Goal: Check status: Check status

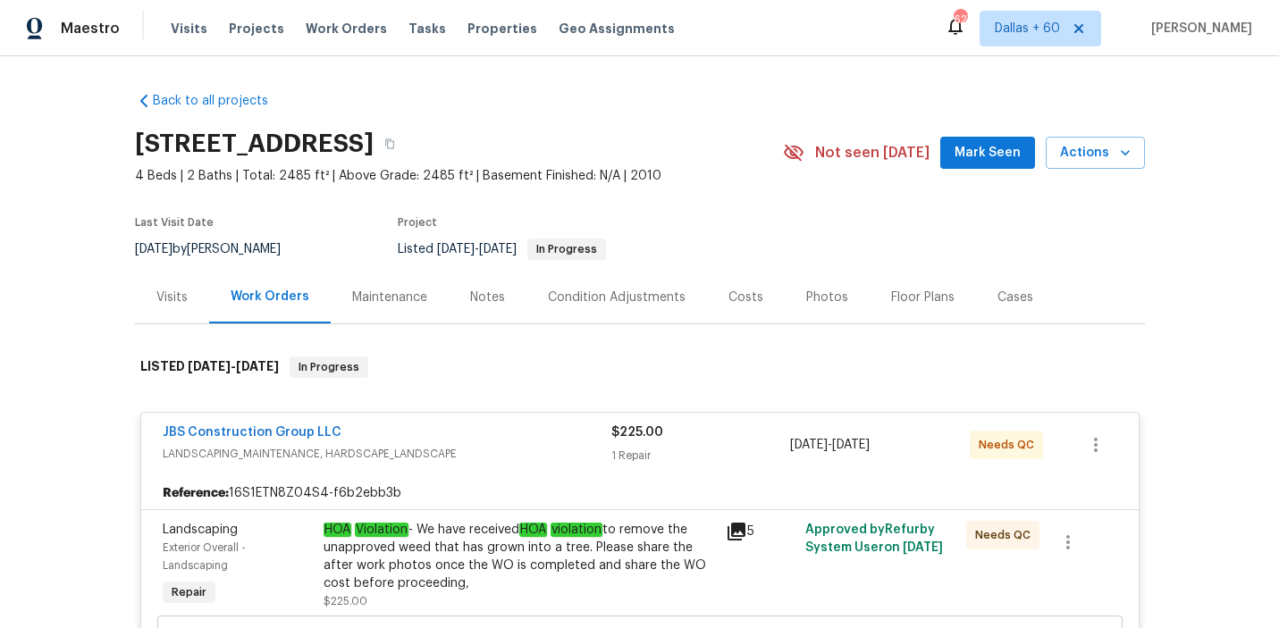
scroll to position [763, 0]
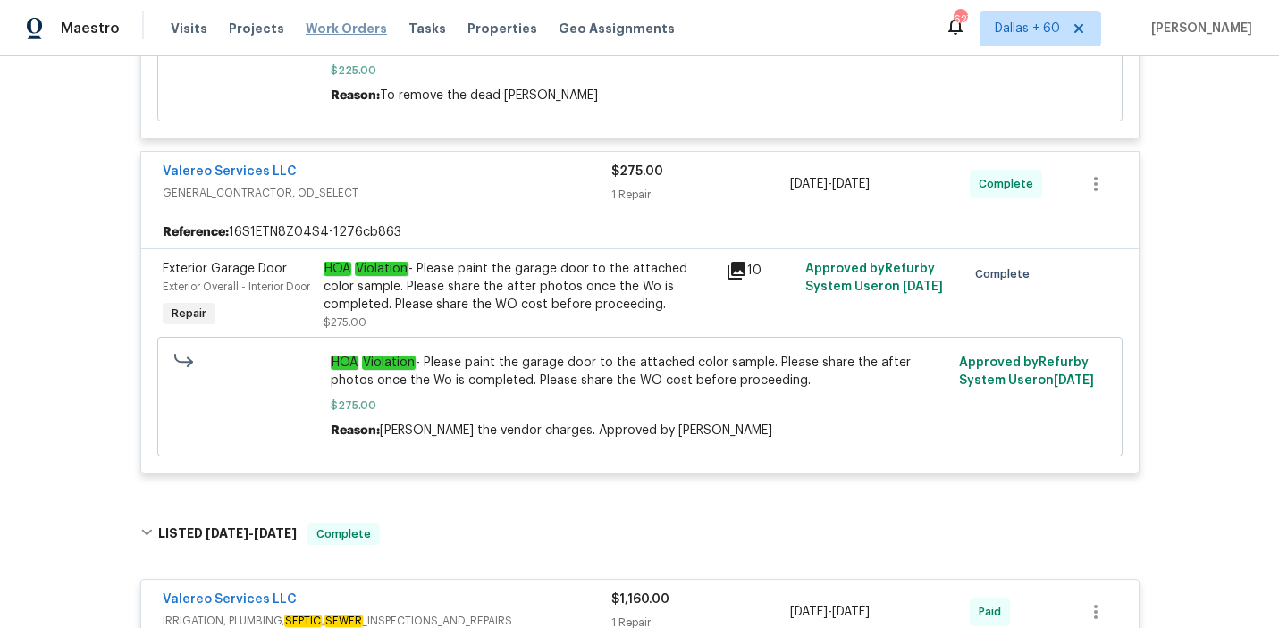
click at [339, 32] on span "Work Orders" at bounding box center [346, 29] width 81 height 18
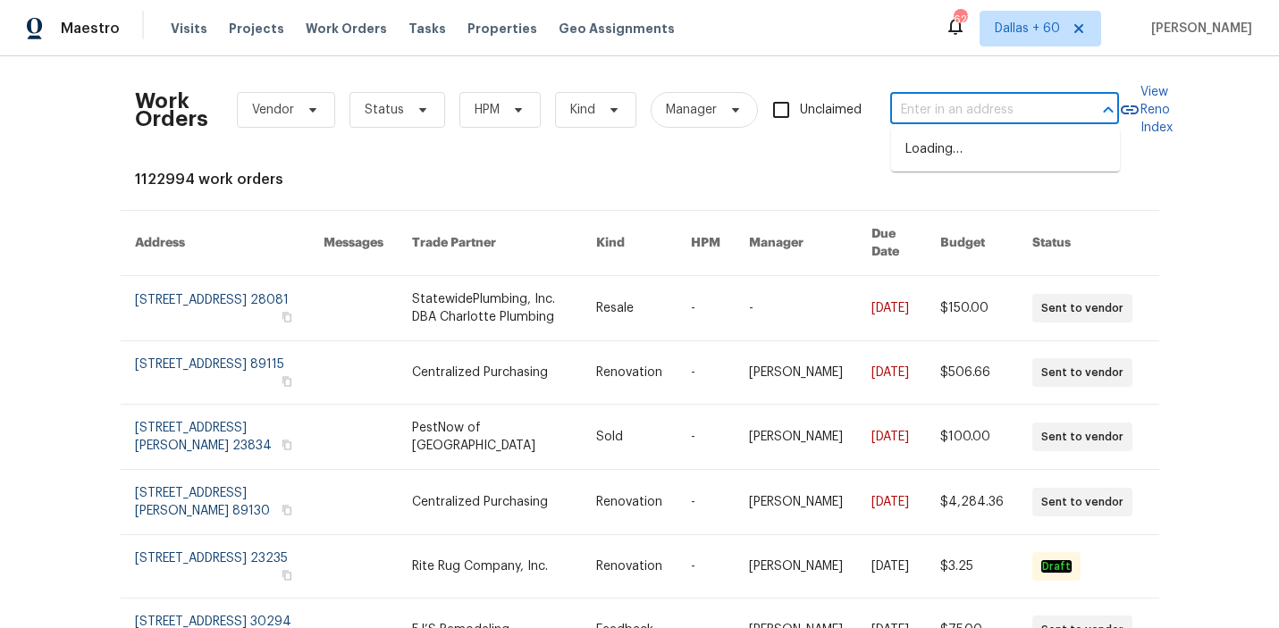
click at [1017, 113] on input "text" at bounding box center [979, 111] width 179 height 28
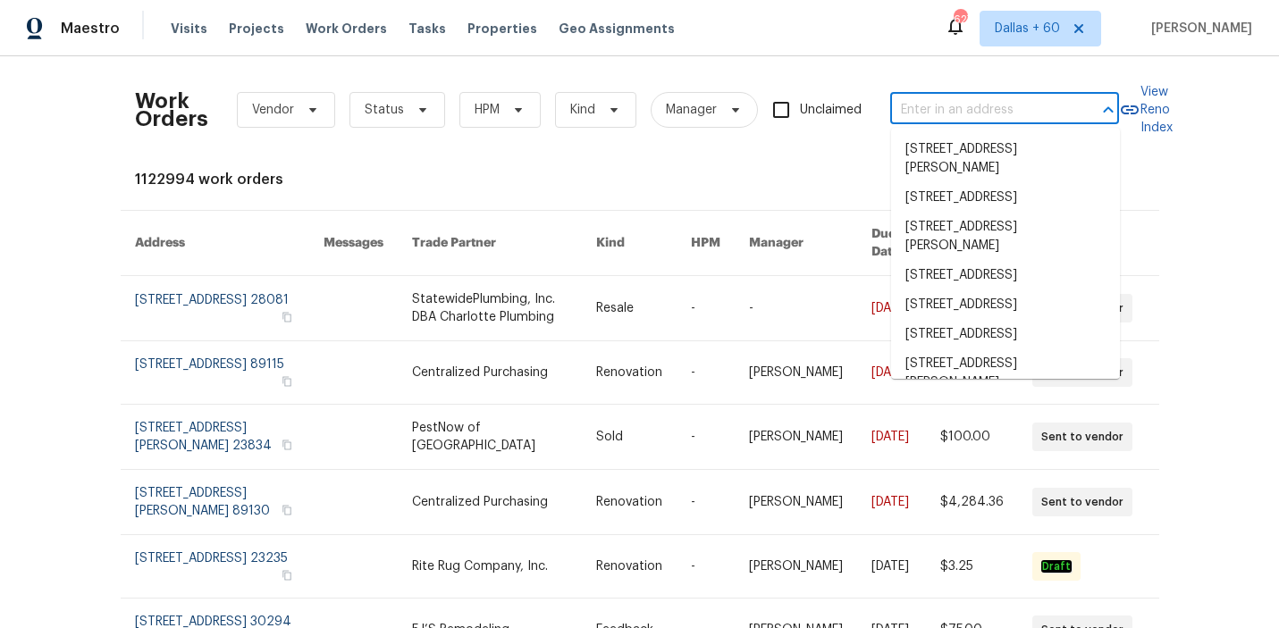
paste input "[STREET_ADDRESS][PERSON_NAME]"
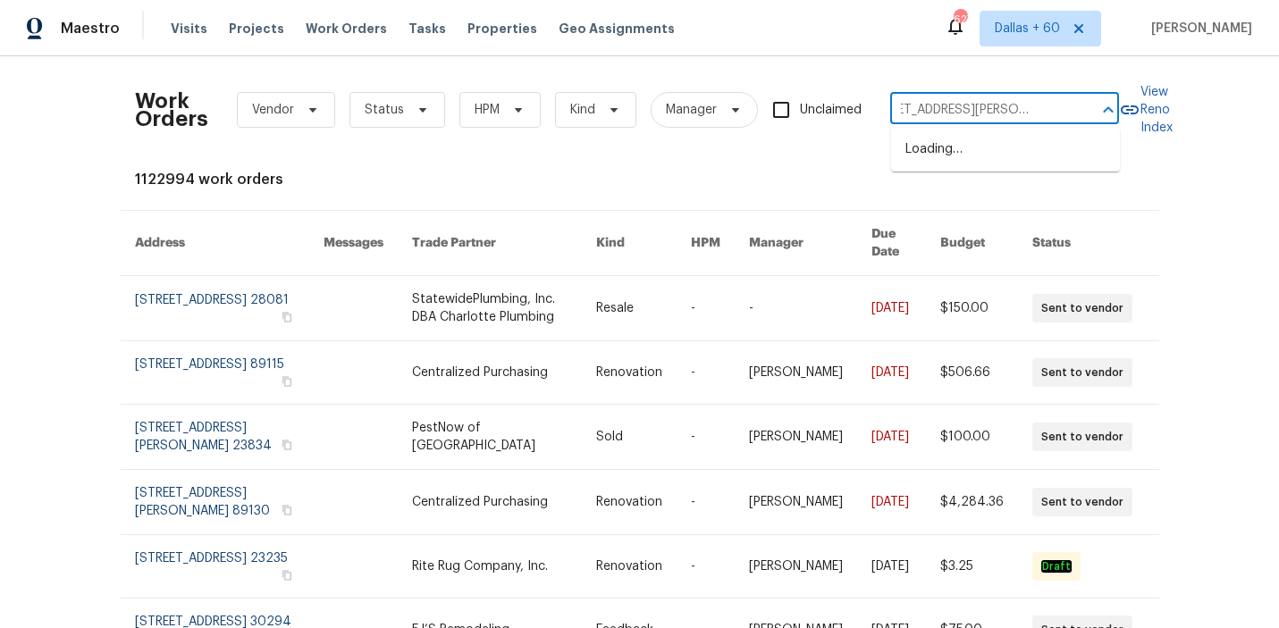
type input "[STREET_ADDRESS][PERSON_NAME]"
click at [1011, 147] on li "[STREET_ADDRESS][PERSON_NAME]" at bounding box center [1005, 159] width 229 height 48
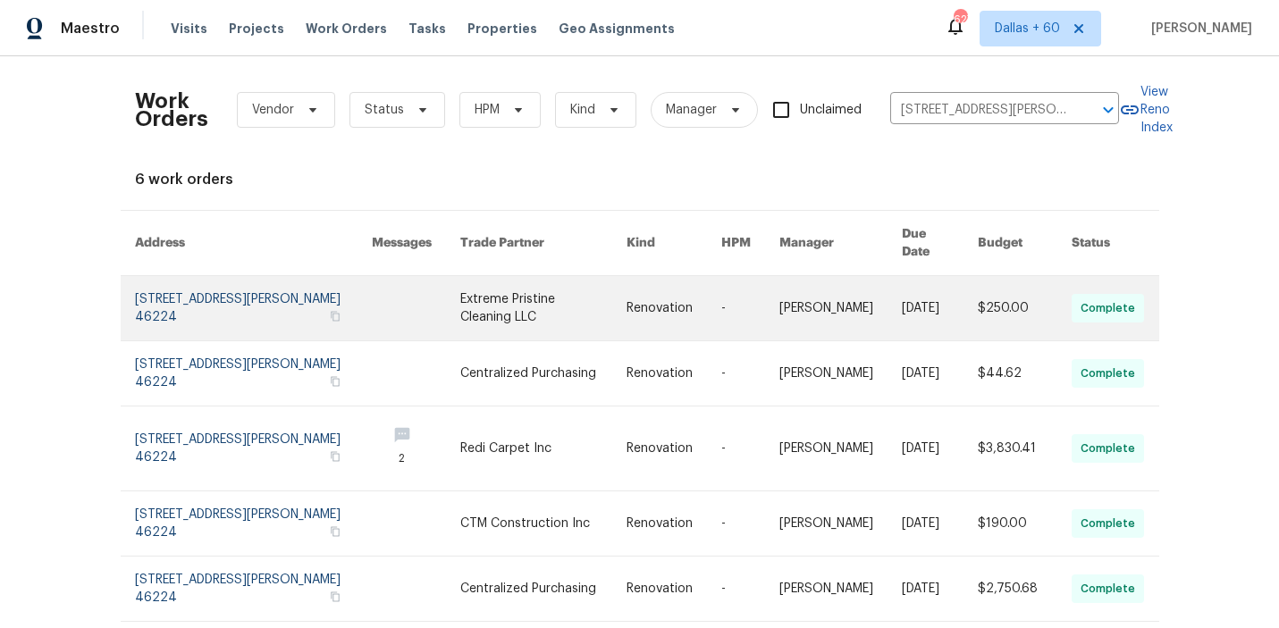
click at [467, 290] on link at bounding box center [543, 308] width 166 height 64
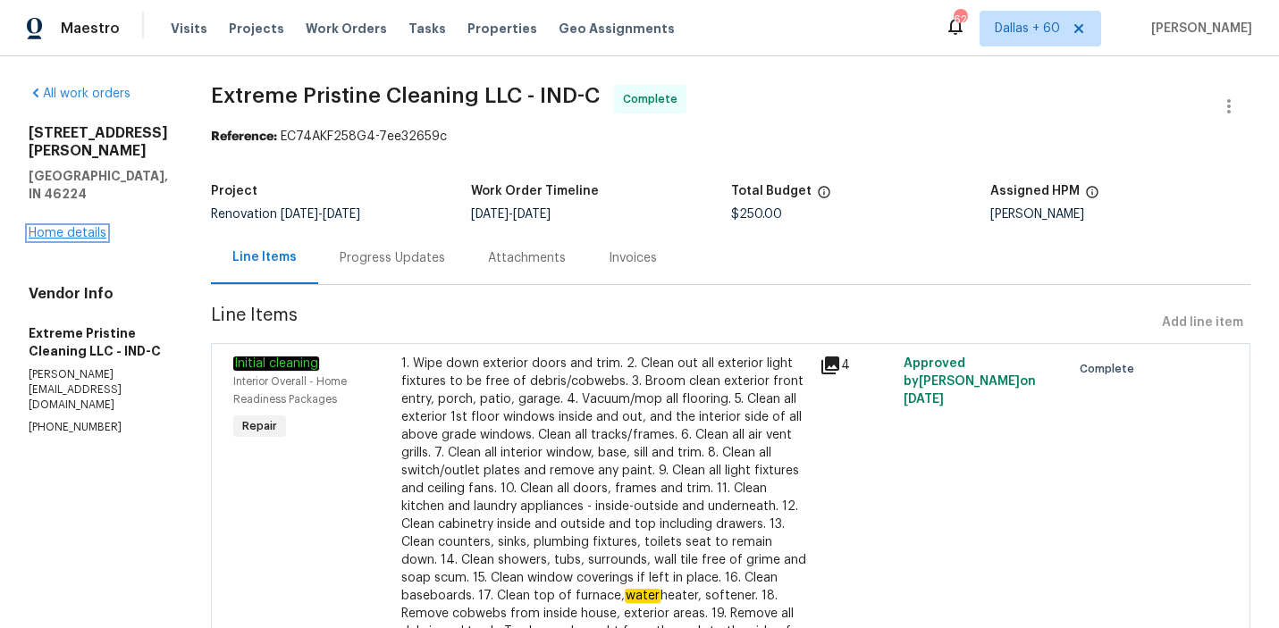
click at [54, 227] on link "Home details" at bounding box center [68, 233] width 78 height 13
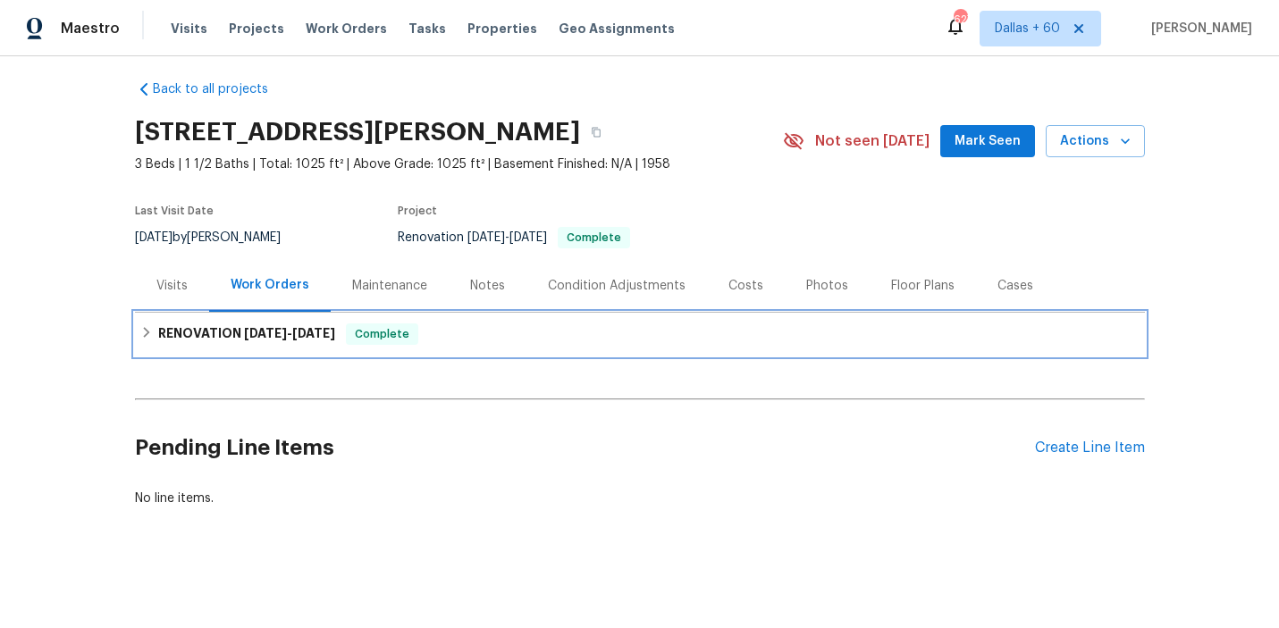
click at [506, 343] on div "RENOVATION [DATE] - [DATE] Complete" at bounding box center [639, 334] width 999 height 21
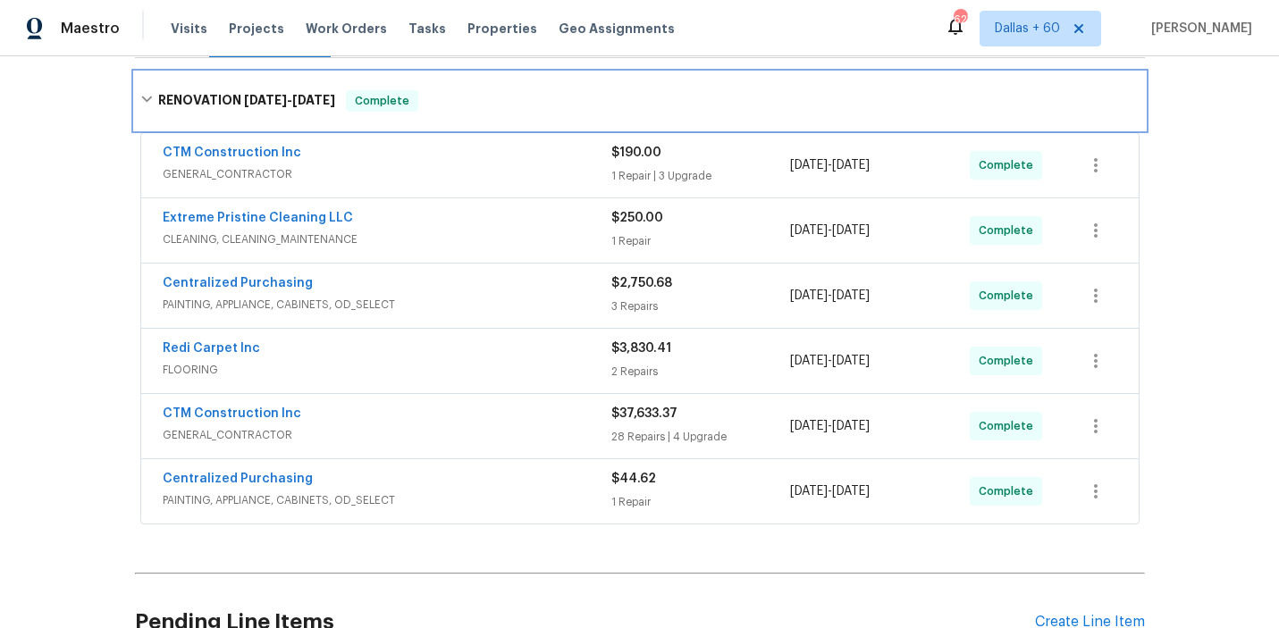
scroll to position [442, 0]
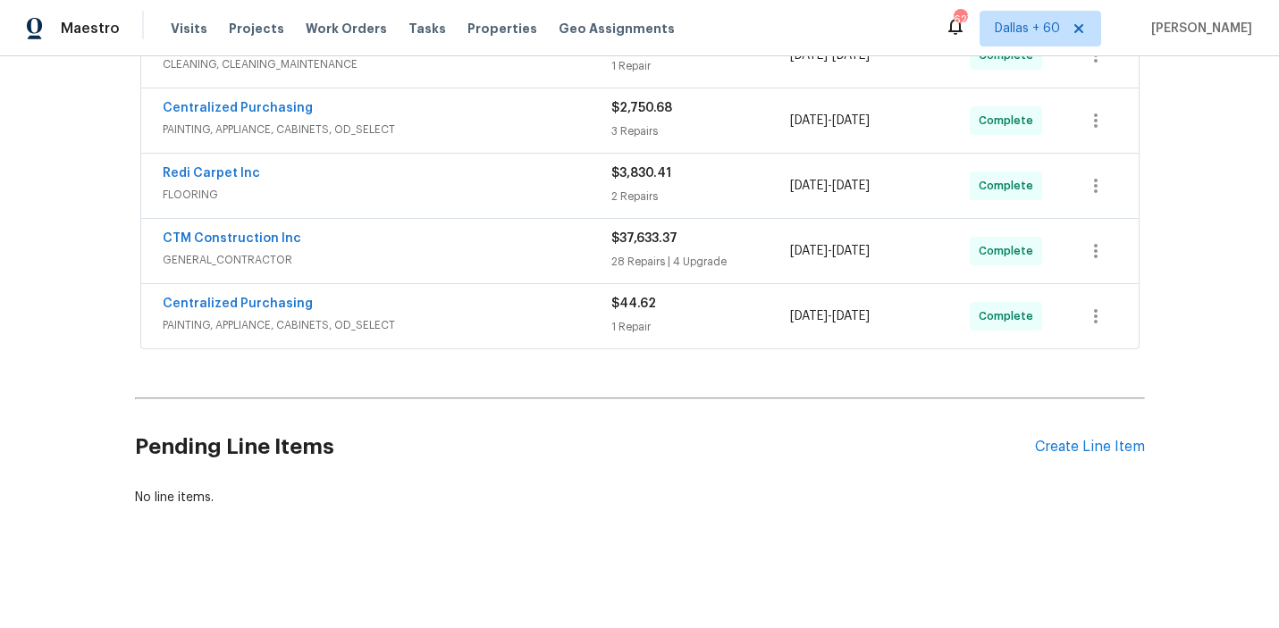
click at [514, 322] on span "PAINTING, APPLIANCE, CABINETS, OD_SELECT" at bounding box center [387, 325] width 449 height 18
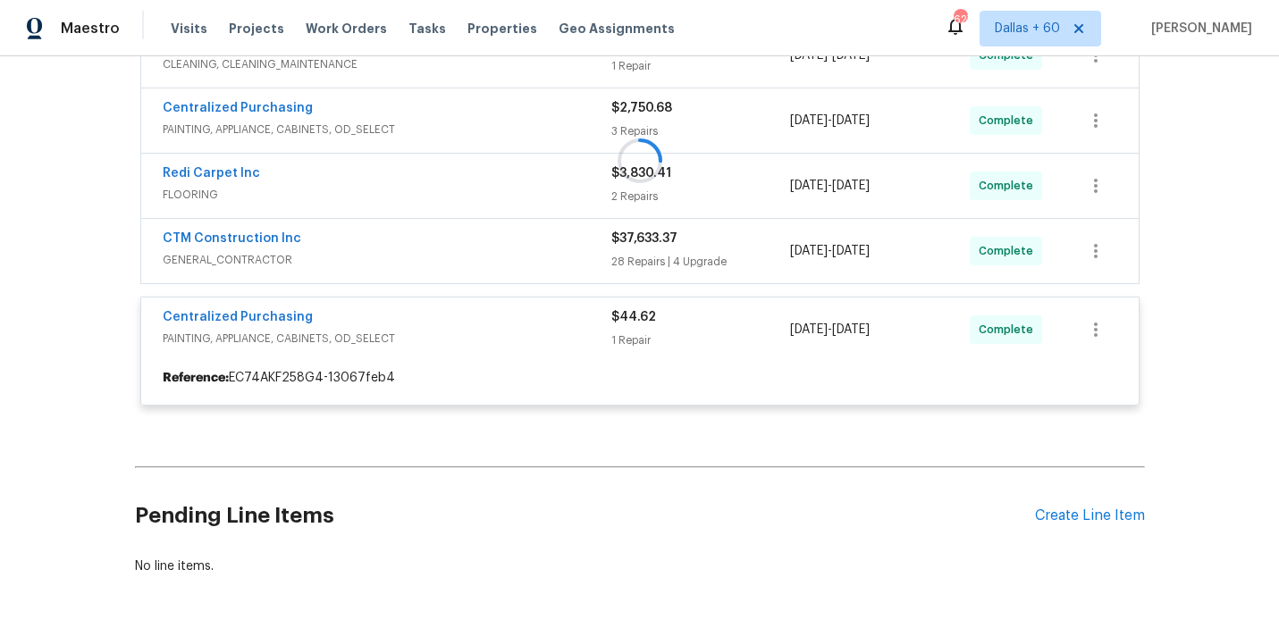
click at [526, 274] on div at bounding box center [640, 160] width 1010 height 526
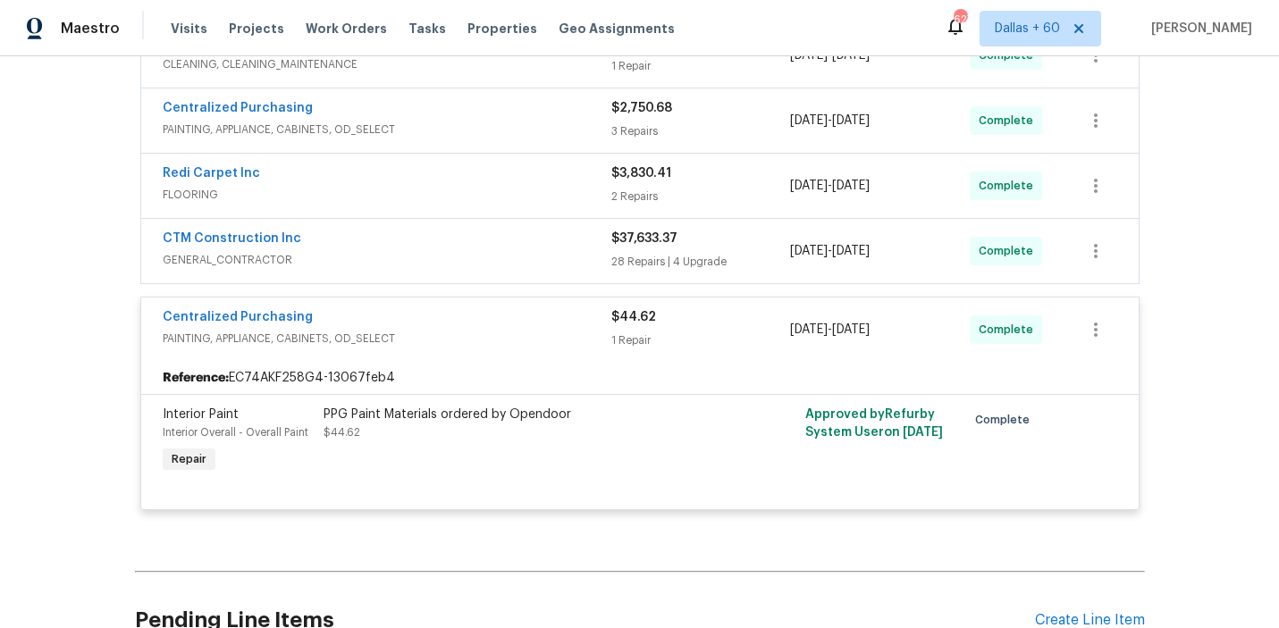
click at [503, 265] on span "GENERAL_CONTRACTOR" at bounding box center [387, 260] width 449 height 18
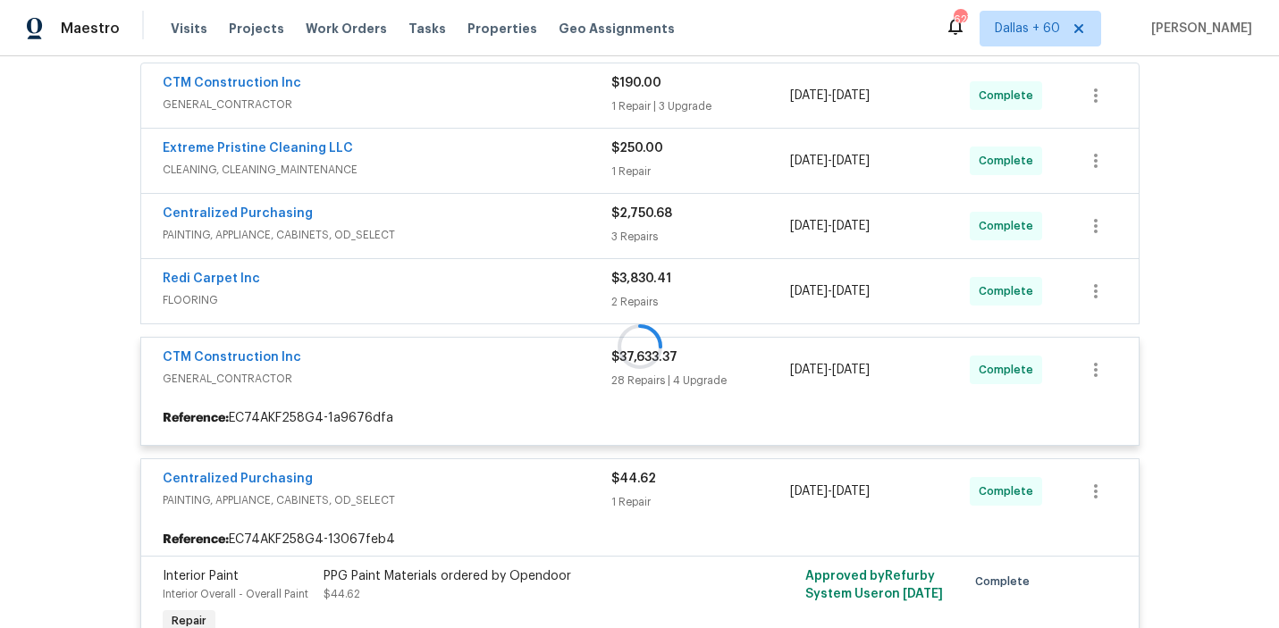
scroll to position [326, 0]
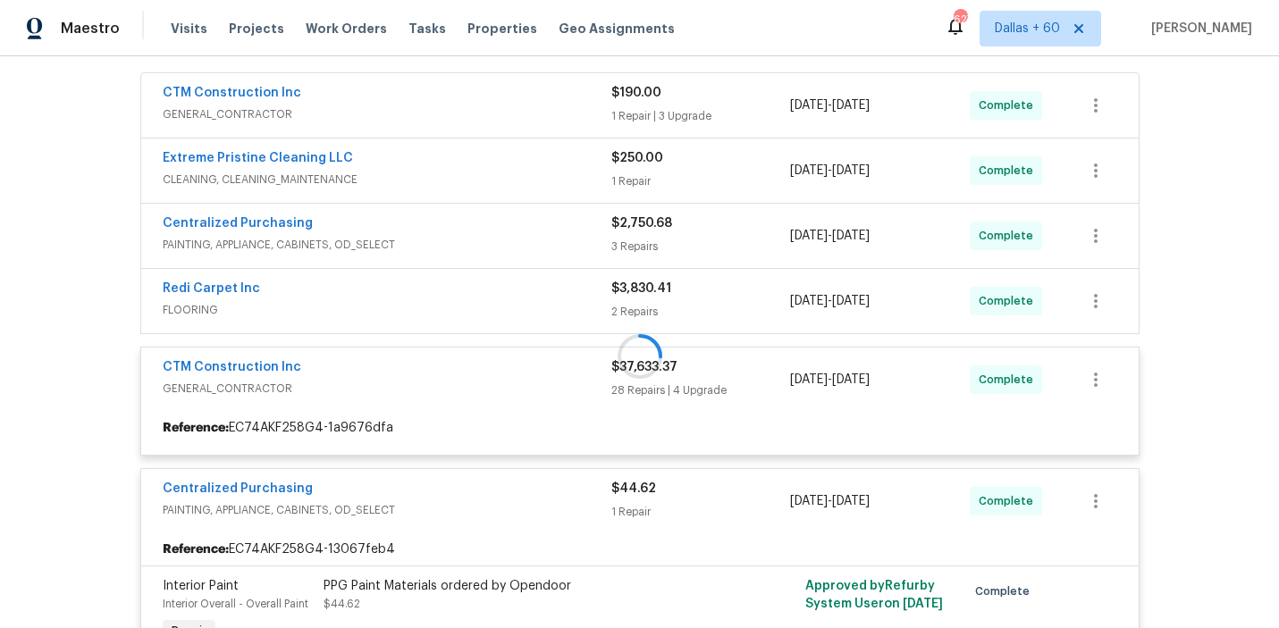
click at [504, 290] on div at bounding box center [640, 356] width 1010 height 687
click at [504, 297] on div at bounding box center [640, 356] width 1010 height 687
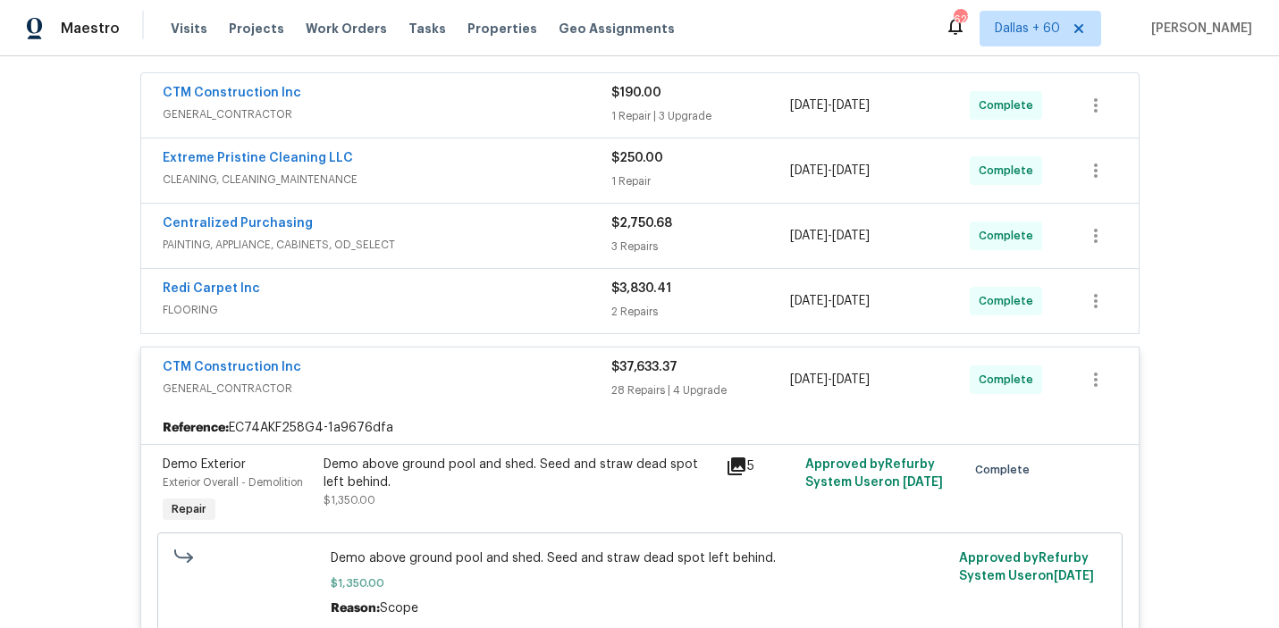
click at [504, 313] on span "FLOORING" at bounding box center [387, 310] width 449 height 18
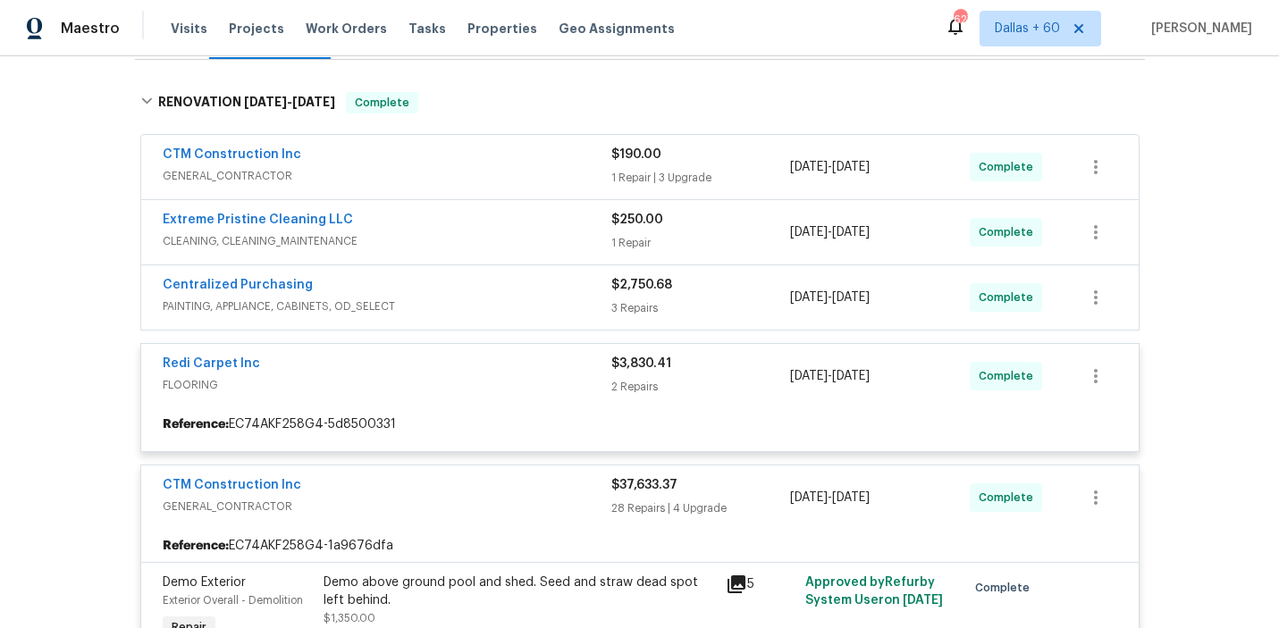
scroll to position [265, 0]
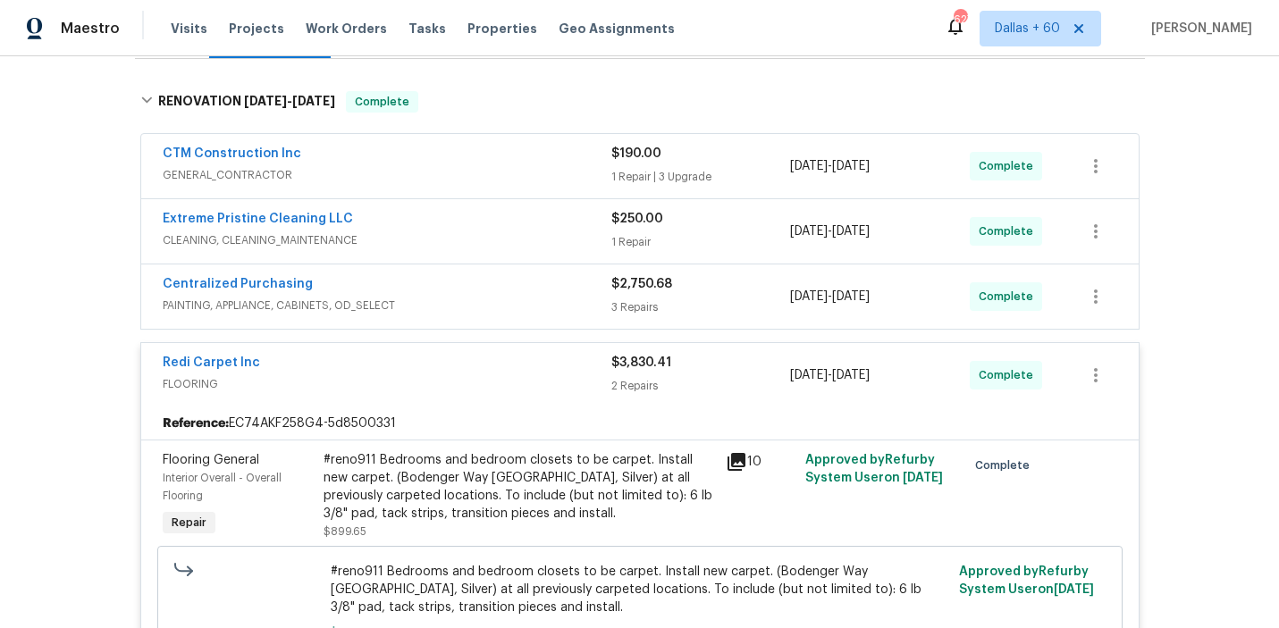
click at [504, 313] on span "PAINTING, APPLIANCE, CABINETS, OD_SELECT" at bounding box center [387, 306] width 449 height 18
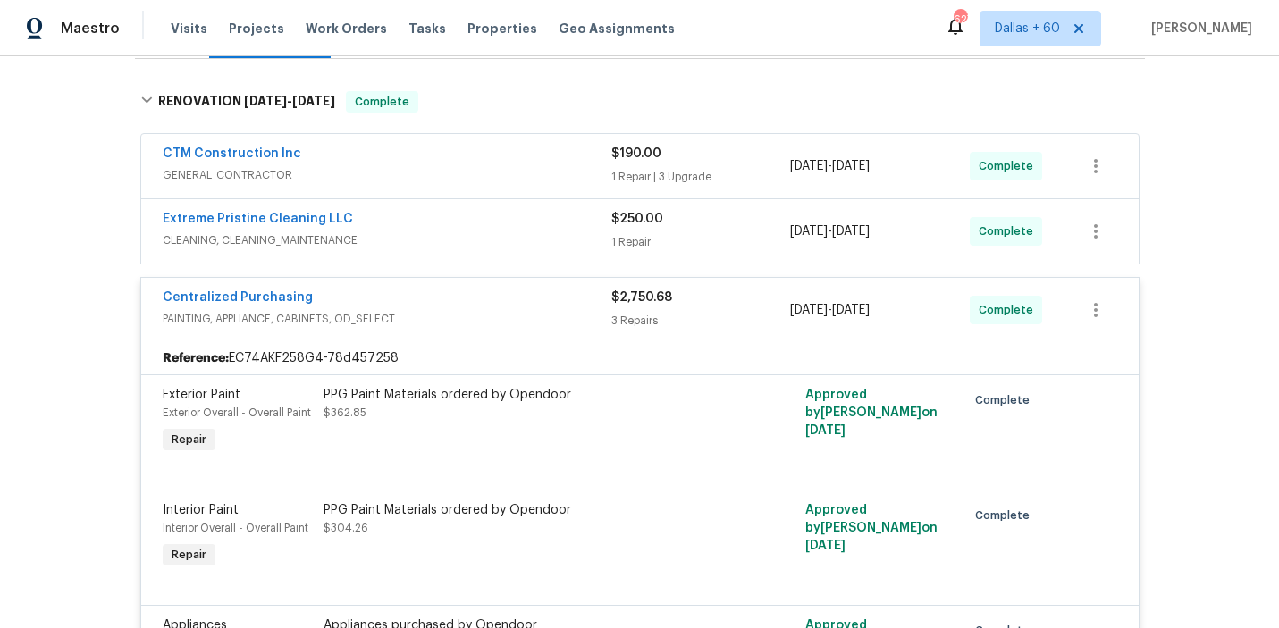
click at [513, 235] on span "CLEANING, CLEANING_MAINTENANCE" at bounding box center [387, 241] width 449 height 18
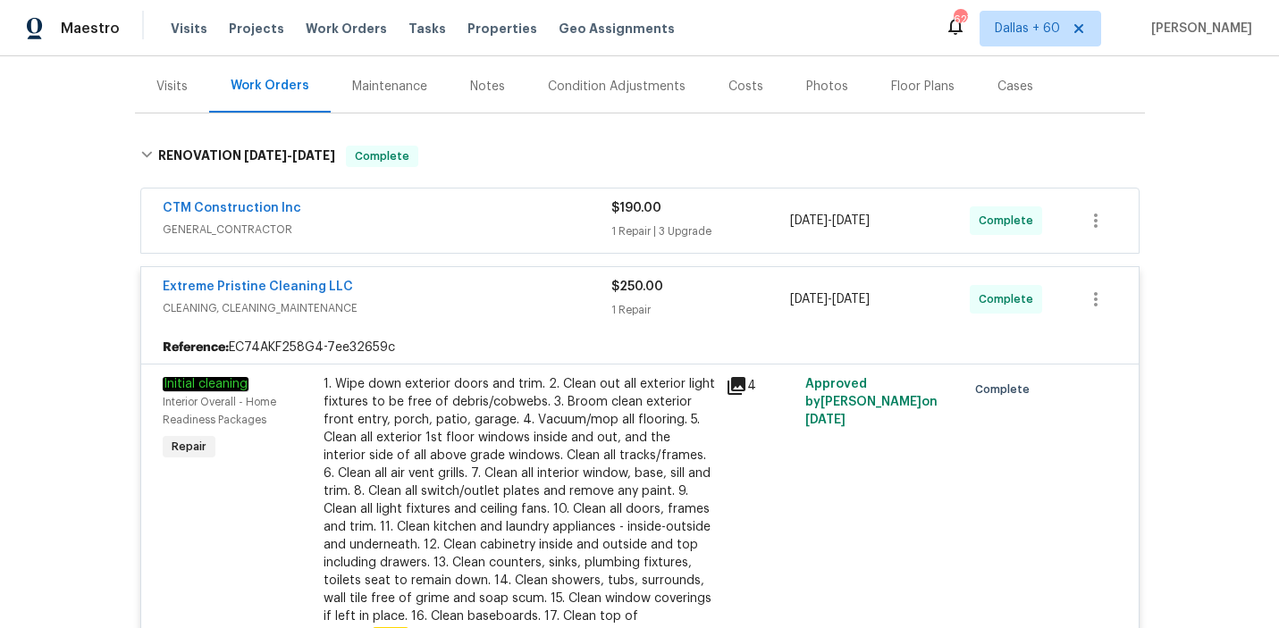
click at [513, 234] on span "GENERAL_CONTRACTOR" at bounding box center [387, 230] width 449 height 18
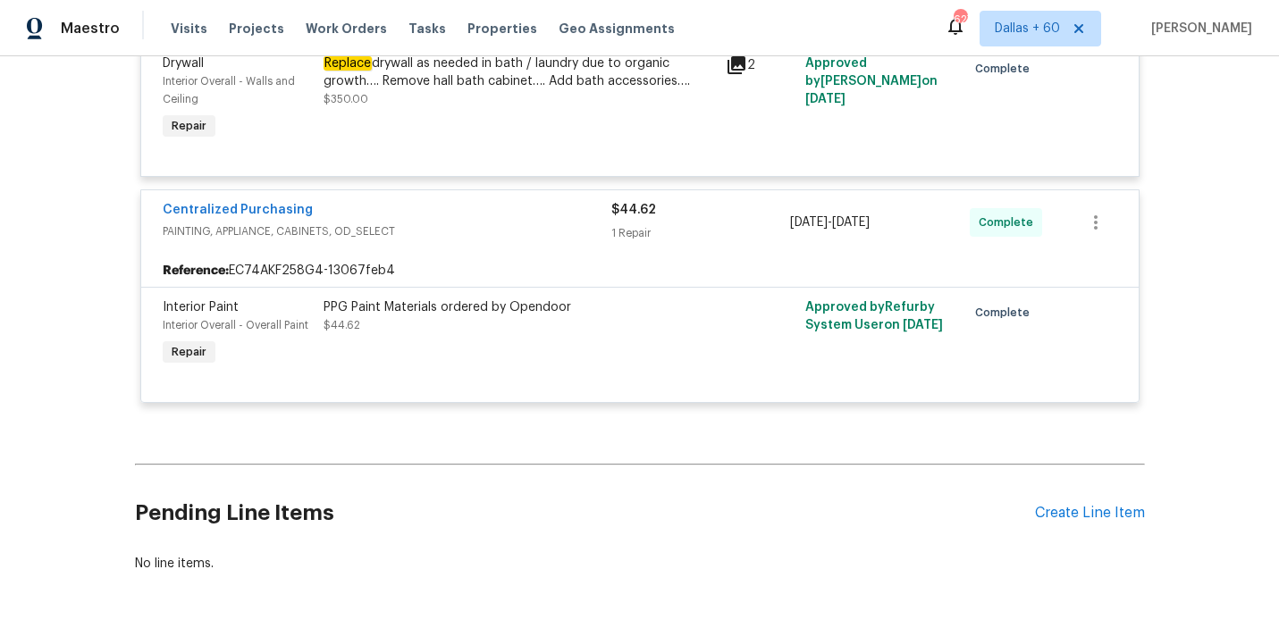
scroll to position [9209, 0]
